Goal: Transaction & Acquisition: Purchase product/service

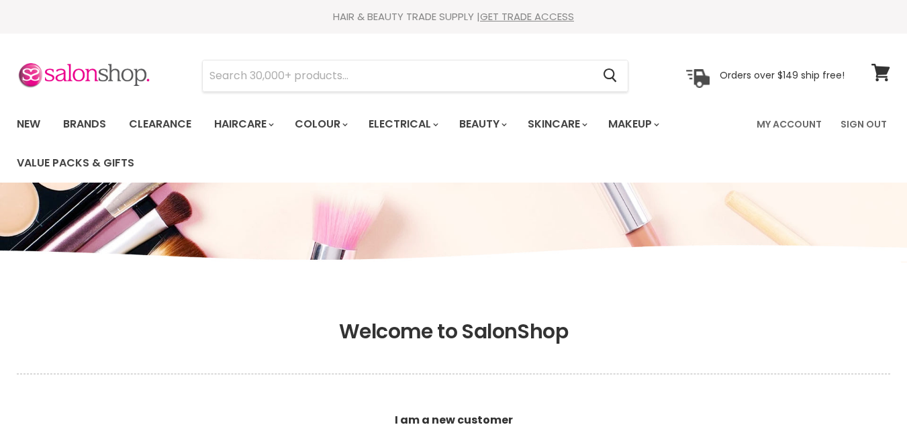
click at [266, 76] on input "Search" at bounding box center [397, 75] width 389 height 31
type input "b"
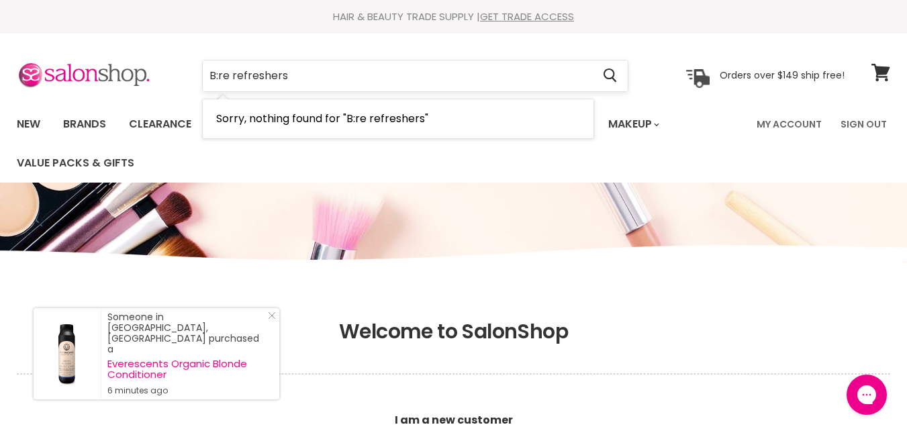
click at [230, 74] on input "B:re refreshers" at bounding box center [397, 75] width 389 height 31
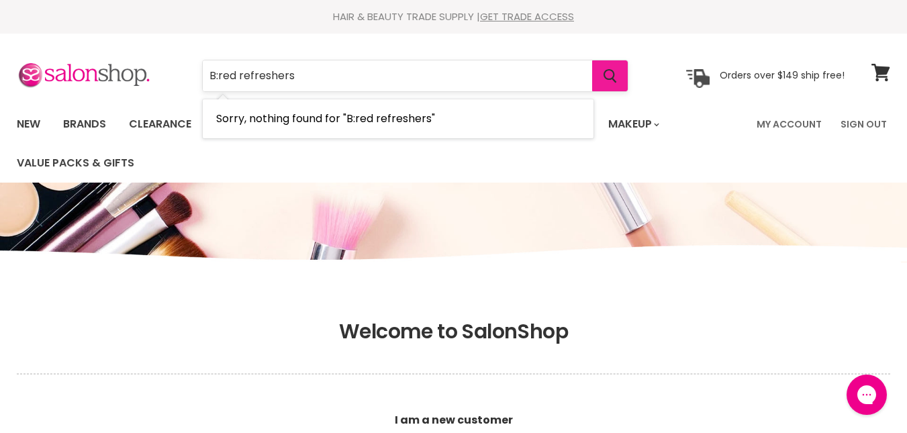
type input "B:red refreshers"
click at [604, 74] on button "Search" at bounding box center [610, 75] width 36 height 31
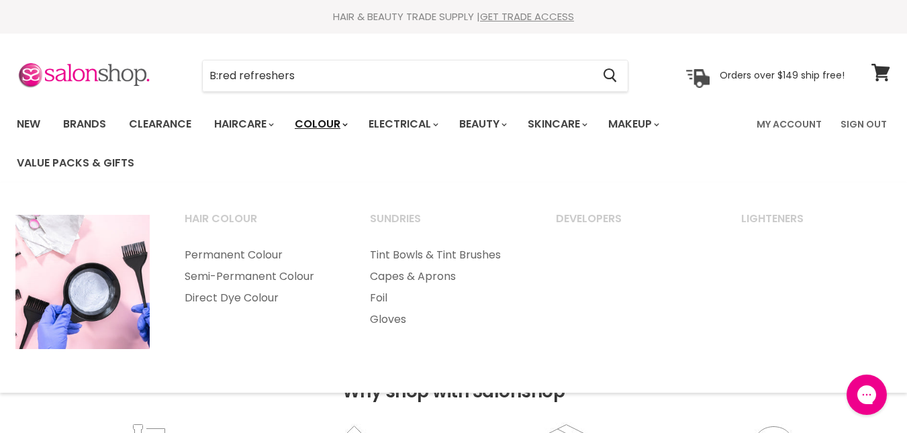
click at [321, 123] on link "Colour" at bounding box center [320, 124] width 71 height 28
click at [239, 255] on link "Permanent Colour" at bounding box center [259, 254] width 183 height 21
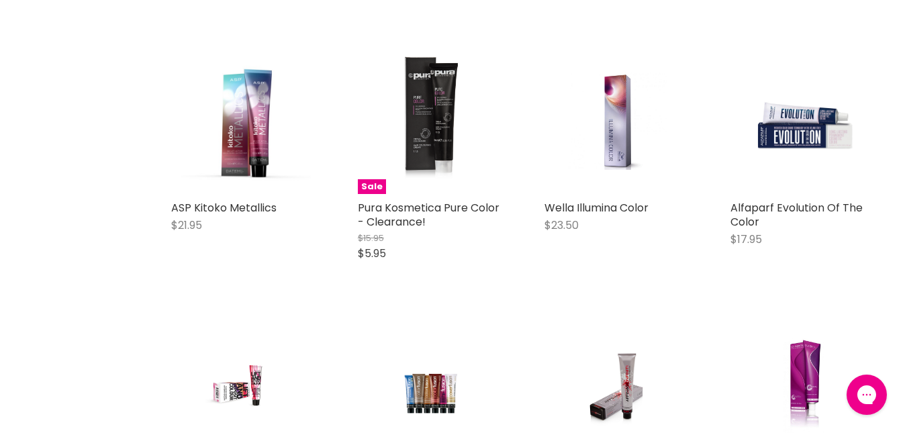
scroll to position [2891, 0]
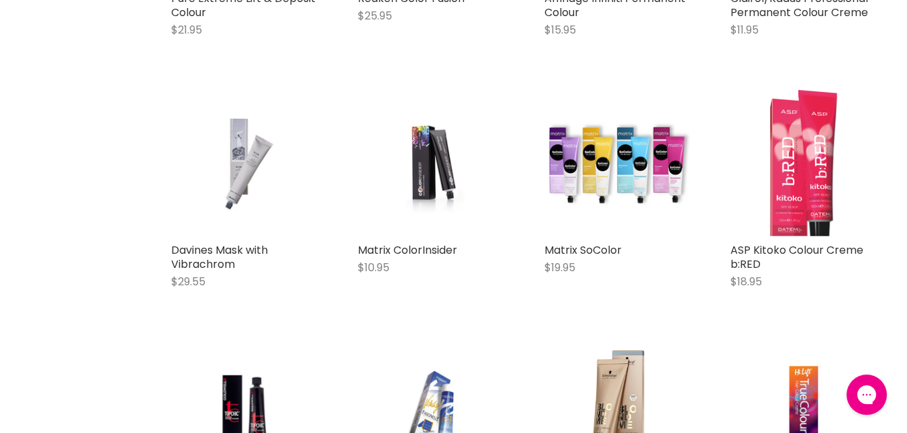
scroll to position [3362, 0]
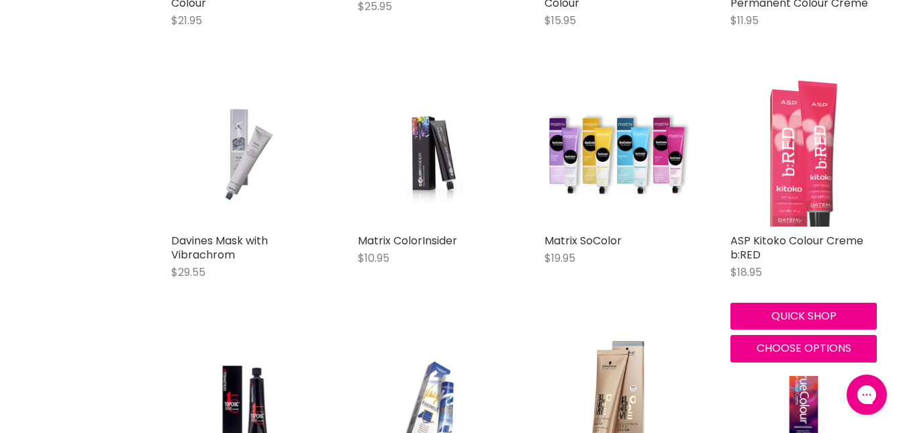
click at [802, 215] on img "Main content" at bounding box center [803, 154] width 97 height 146
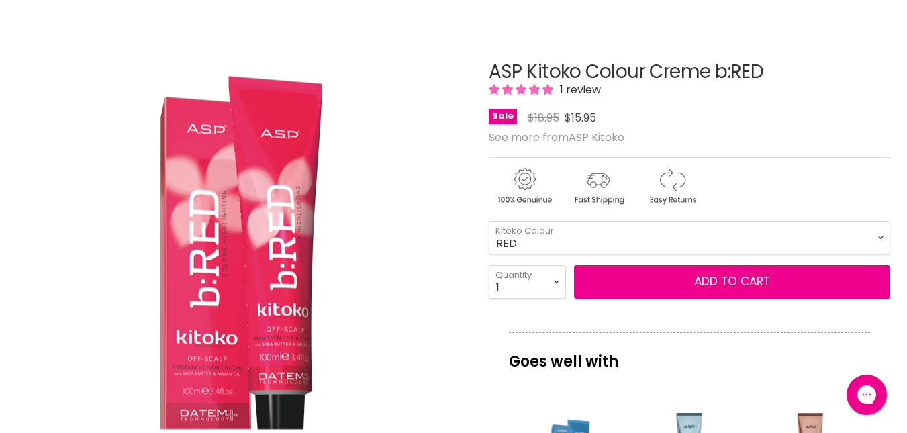
scroll to position [185, 0]
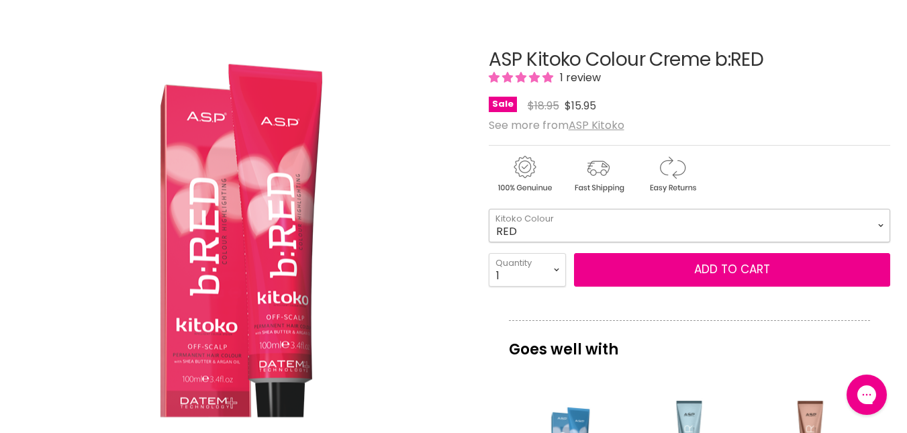
click at [883, 222] on select "RED RED COPPER COPPER RED VIOLET [GEOGRAPHIC_DATA]" at bounding box center [689, 226] width 401 height 34
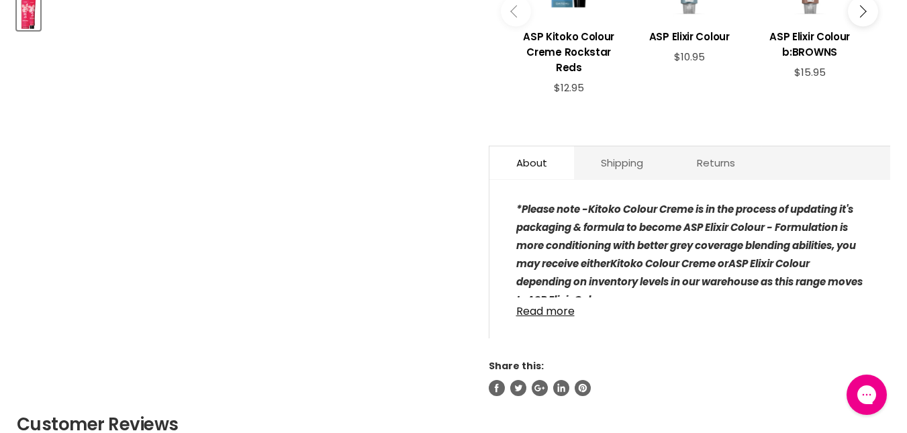
scroll to position [672, 0]
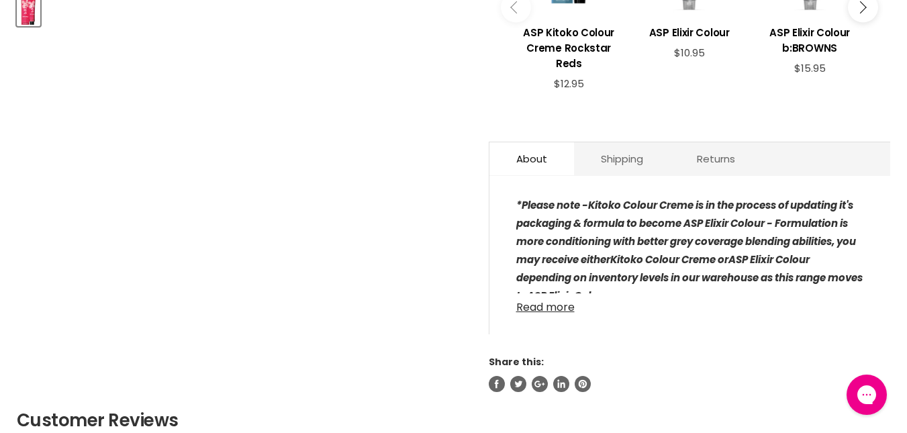
click at [556, 293] on link "Read more" at bounding box center [689, 303] width 347 height 20
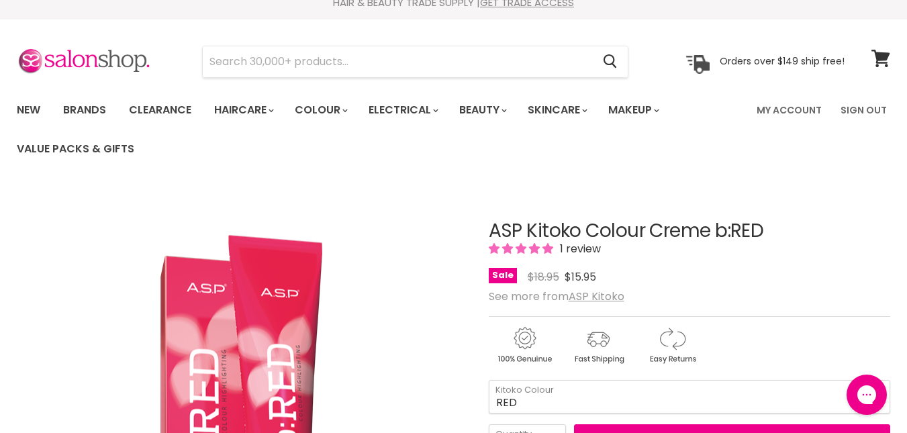
scroll to position [0, 0]
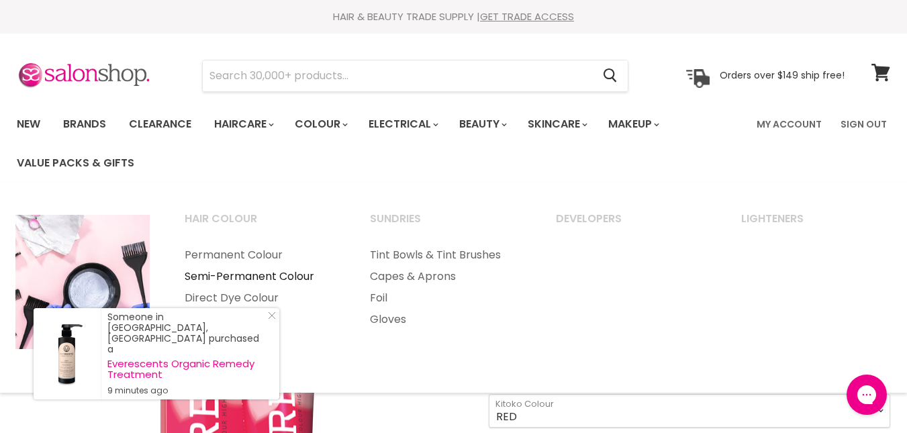
click at [263, 270] on link "Semi-Permanent Colour" at bounding box center [259, 276] width 183 height 21
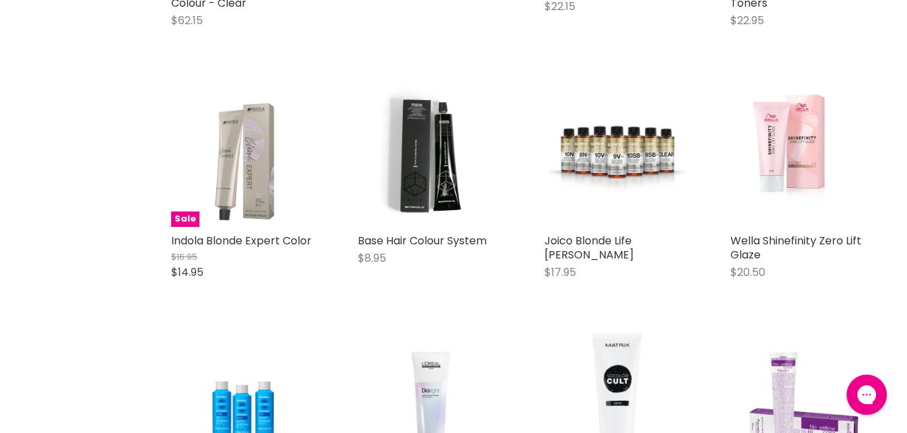
scroll to position [874, 0]
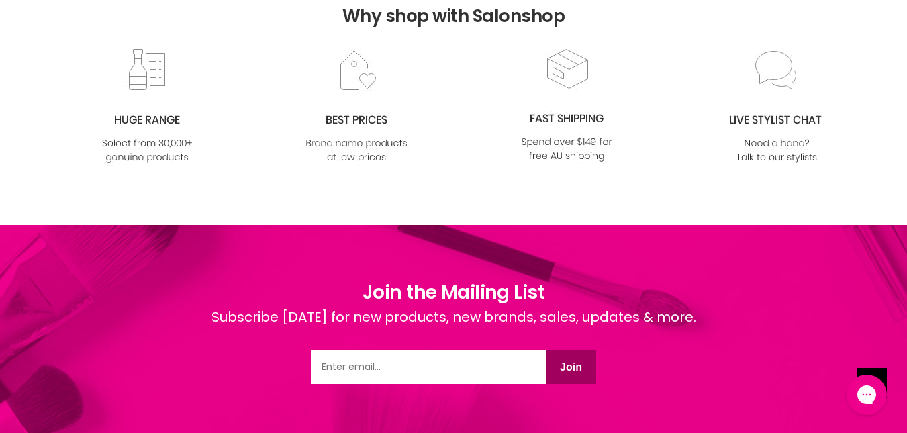
scroll to position [6340, 0]
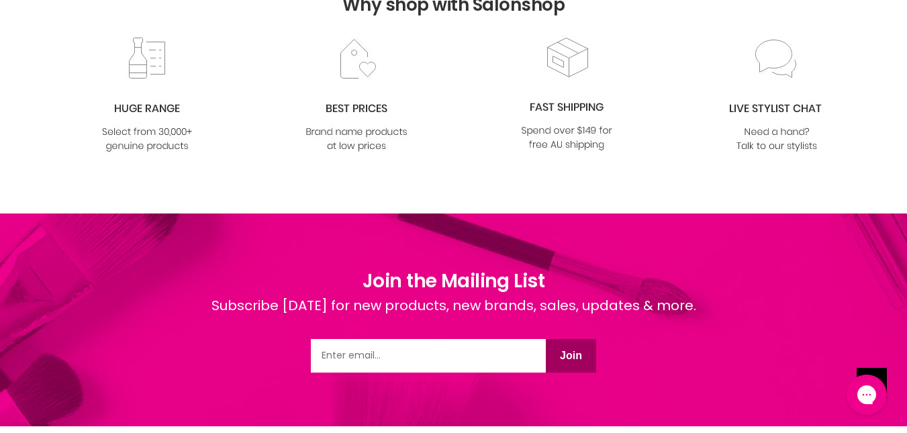
click at [774, 109] on img at bounding box center [776, 95] width 109 height 117
click at [770, 78] on img at bounding box center [776, 95] width 109 height 117
click at [869, 393] on icon "Gorgias live chat" at bounding box center [866, 394] width 14 height 14
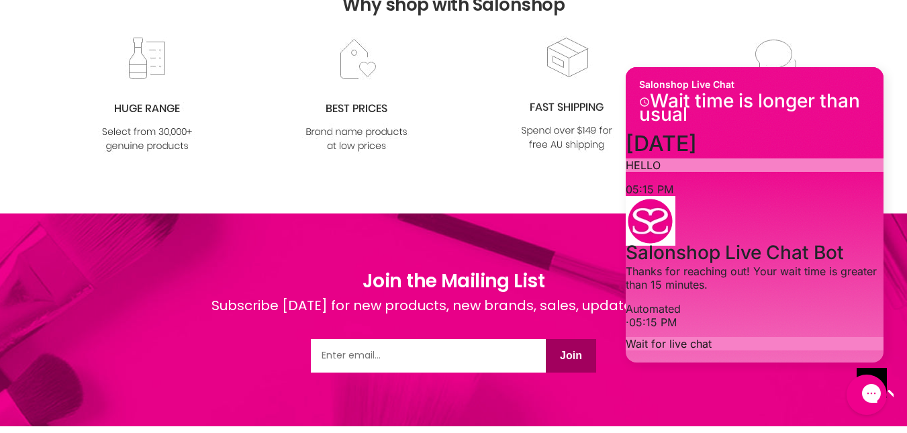
scroll to position [236, 0]
